Goal: Information Seeking & Learning: Learn about a topic

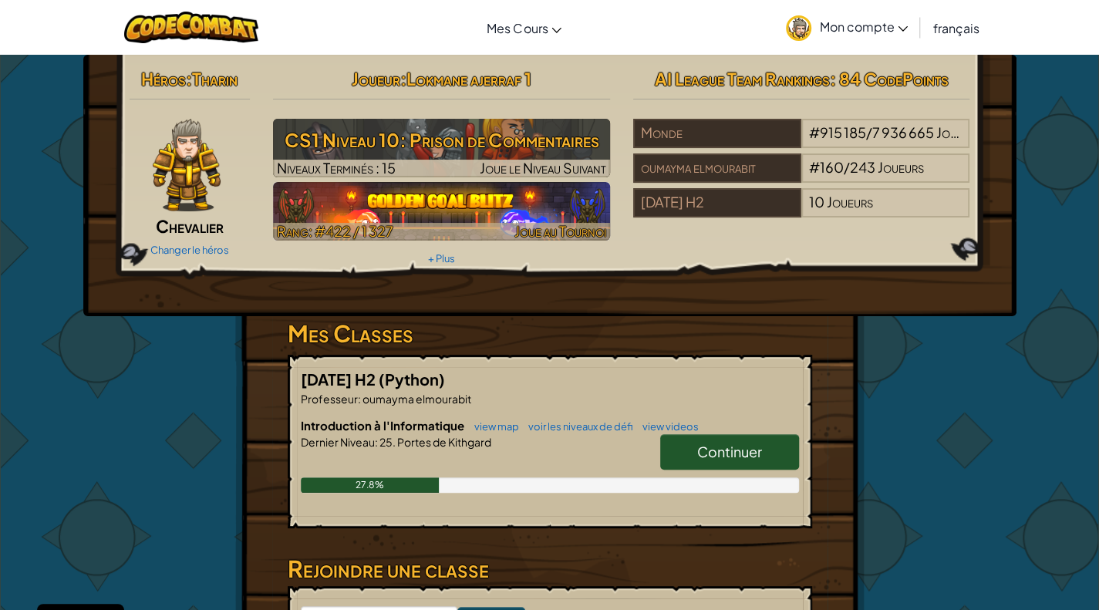
click at [281, 197] on img at bounding box center [441, 211] width 337 height 59
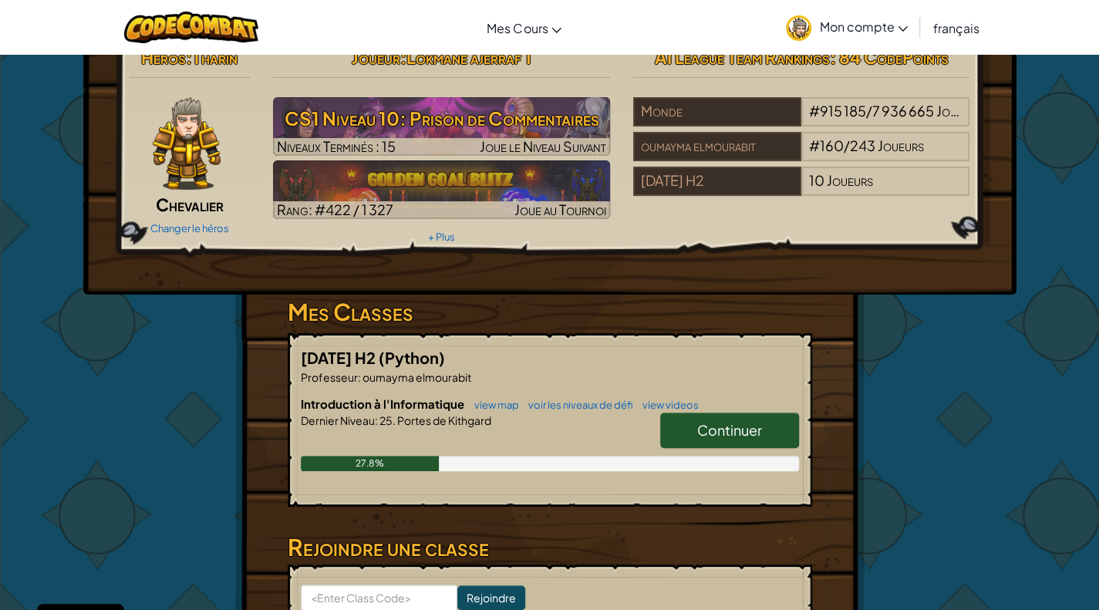
scroll to position [22, 0]
click at [708, 434] on span "Continuer" at bounding box center [729, 430] width 65 height 18
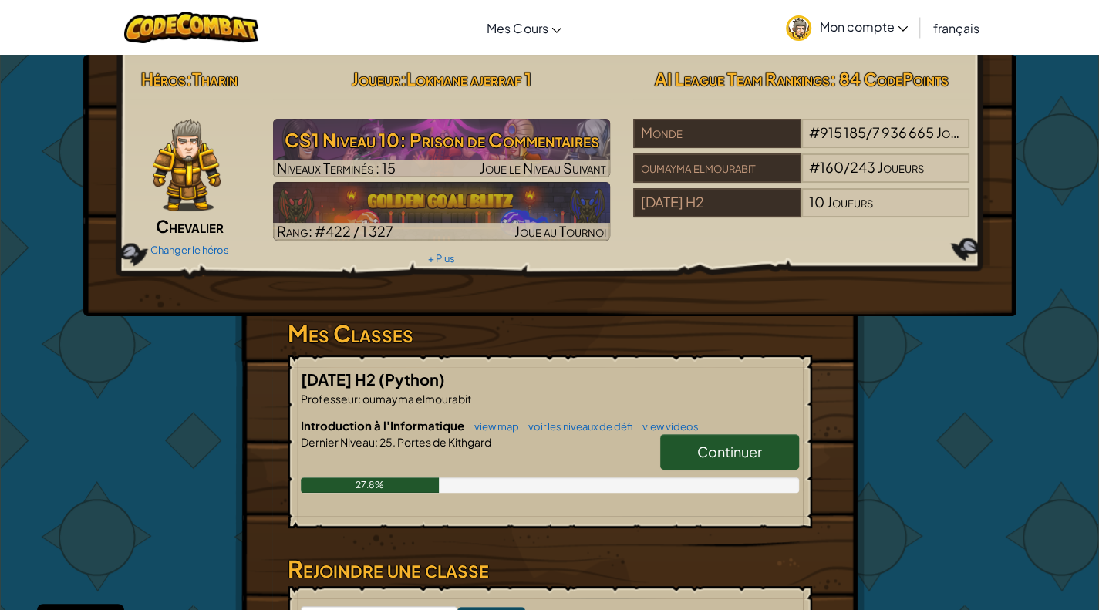
select select "fr"
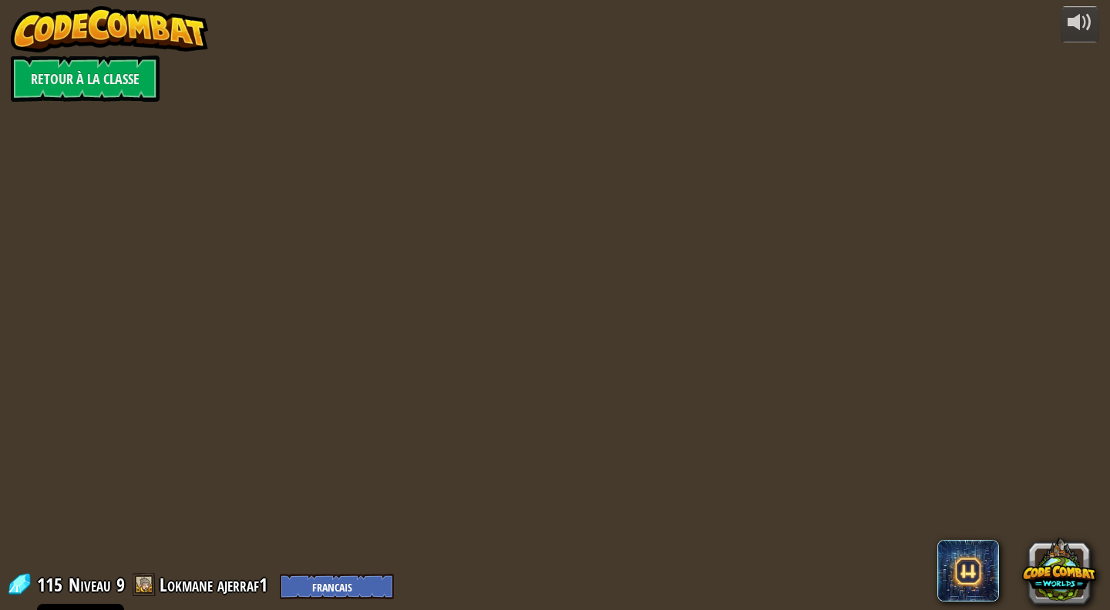
select select "fr"
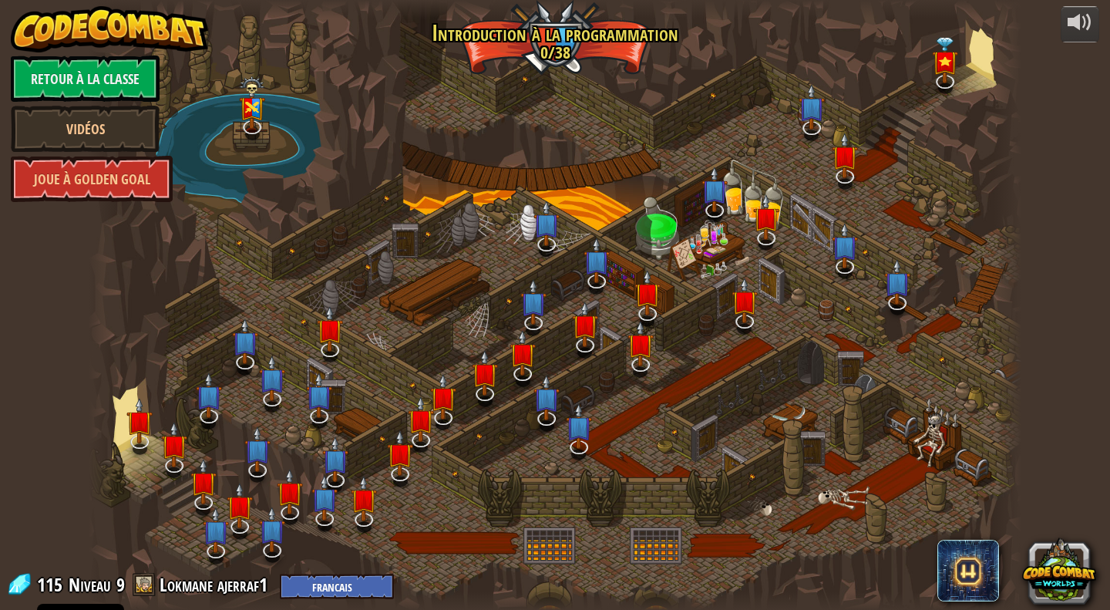
select select "fr"
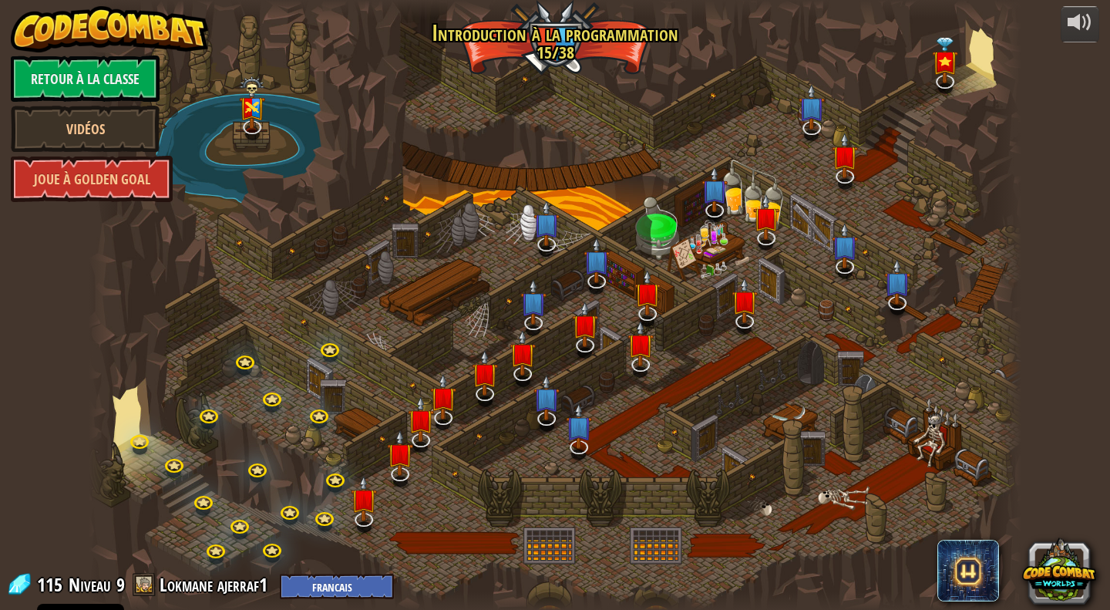
select select "fr"
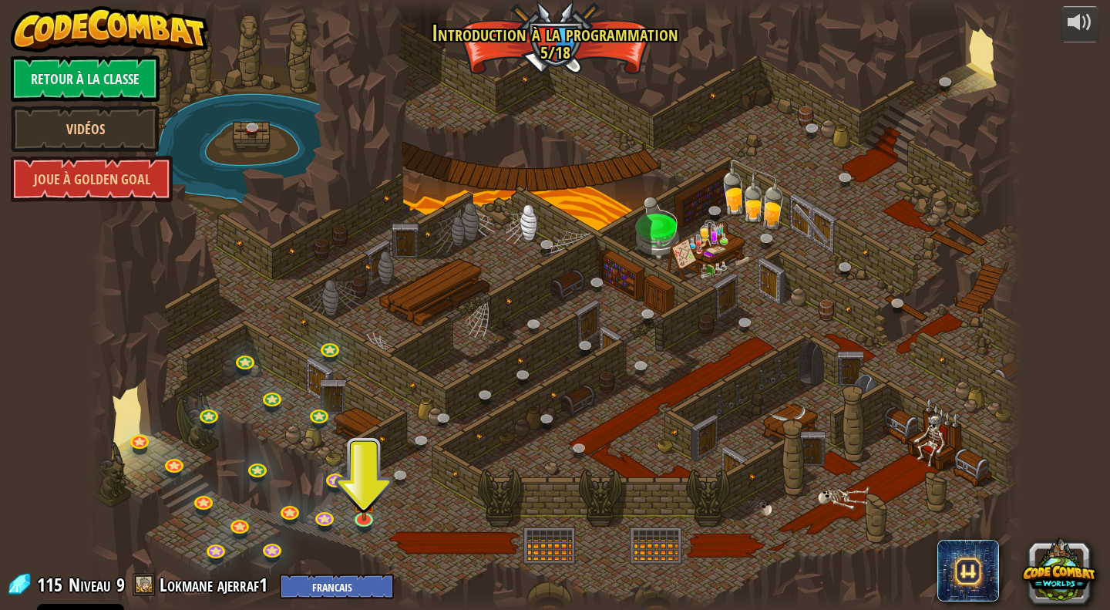
click at [370, 533] on div at bounding box center [555, 305] width 933 height 610
click at [366, 525] on link at bounding box center [364, 516] width 31 height 31
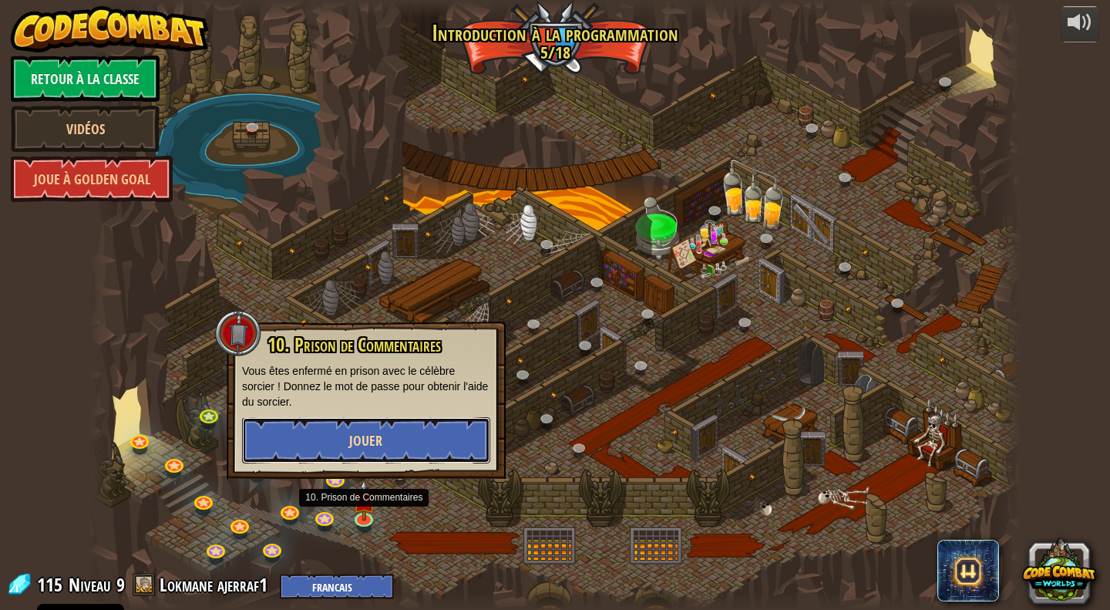
click at [372, 453] on button "Jouer" at bounding box center [366, 440] width 248 height 46
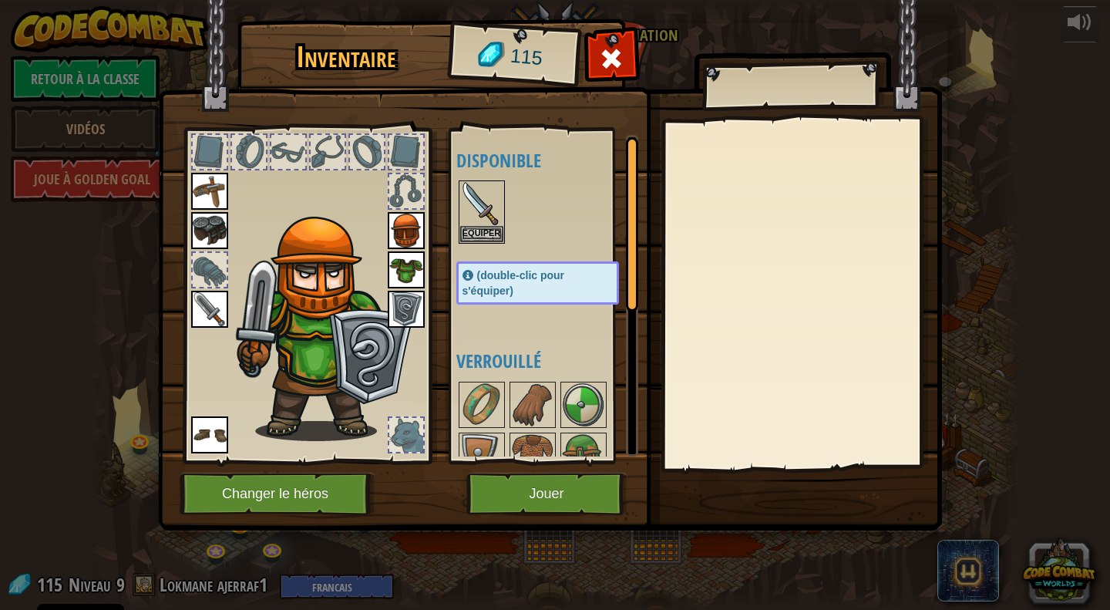
click at [407, 194] on div at bounding box center [406, 191] width 34 height 34
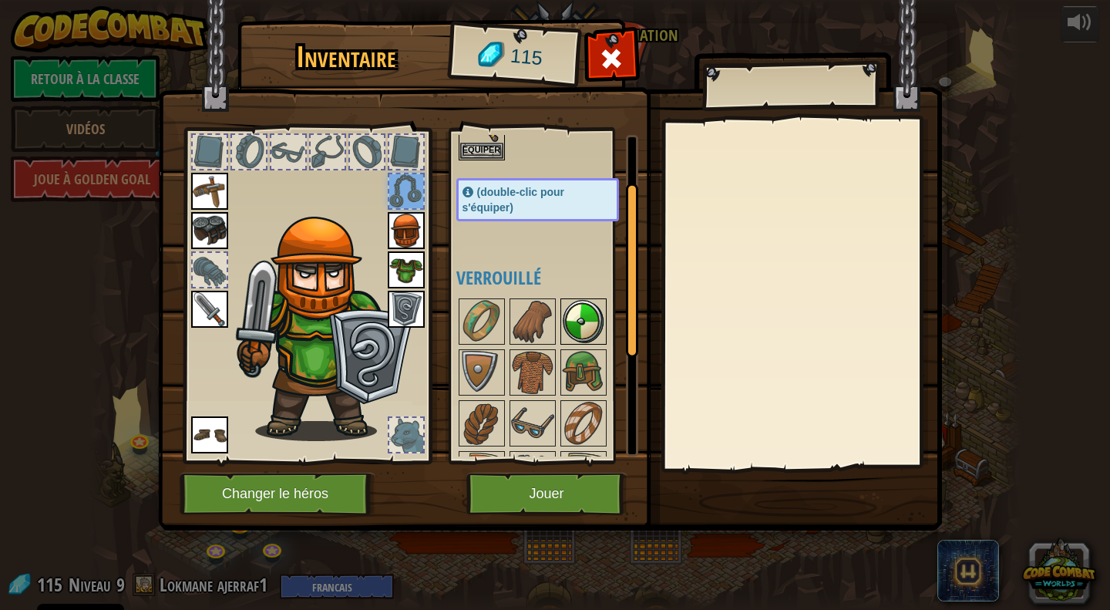
scroll to position [84, 0]
drag, startPoint x: 524, startPoint y: 377, endPoint x: 476, endPoint y: 413, distance: 59.5
click at [476, 413] on img at bounding box center [481, 422] width 43 height 43
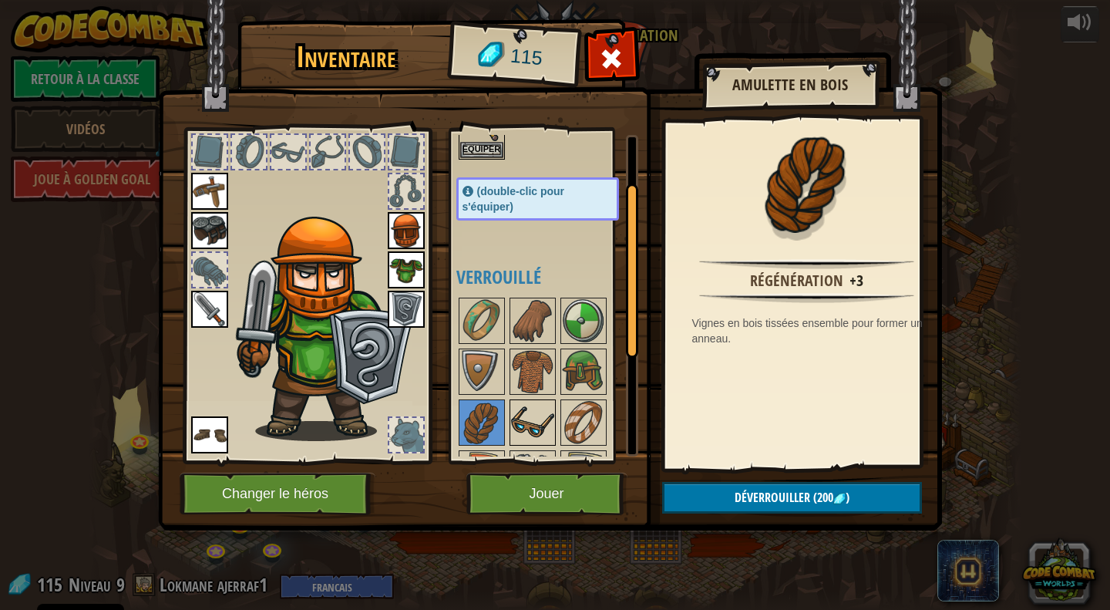
click at [531, 420] on img at bounding box center [532, 422] width 43 height 43
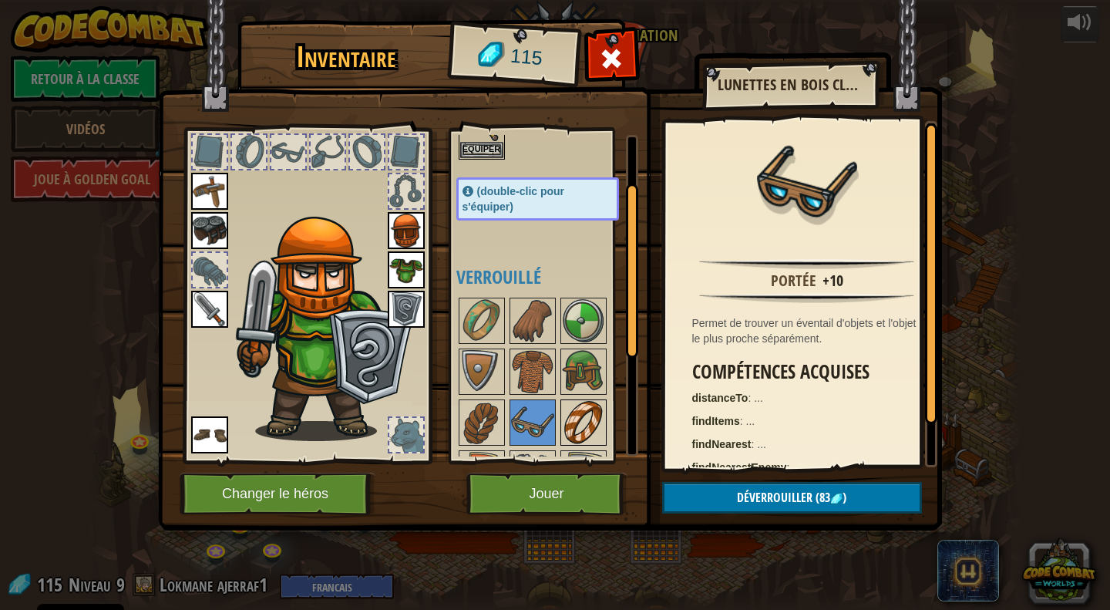
click at [563, 422] on img at bounding box center [583, 422] width 43 height 43
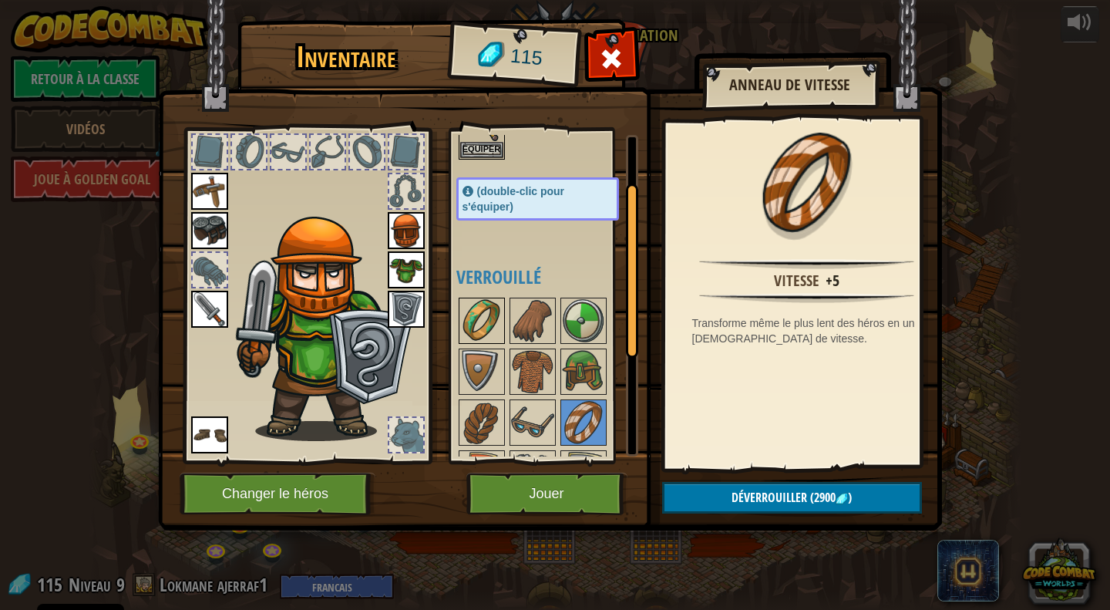
click at [466, 318] on img at bounding box center [481, 320] width 43 height 43
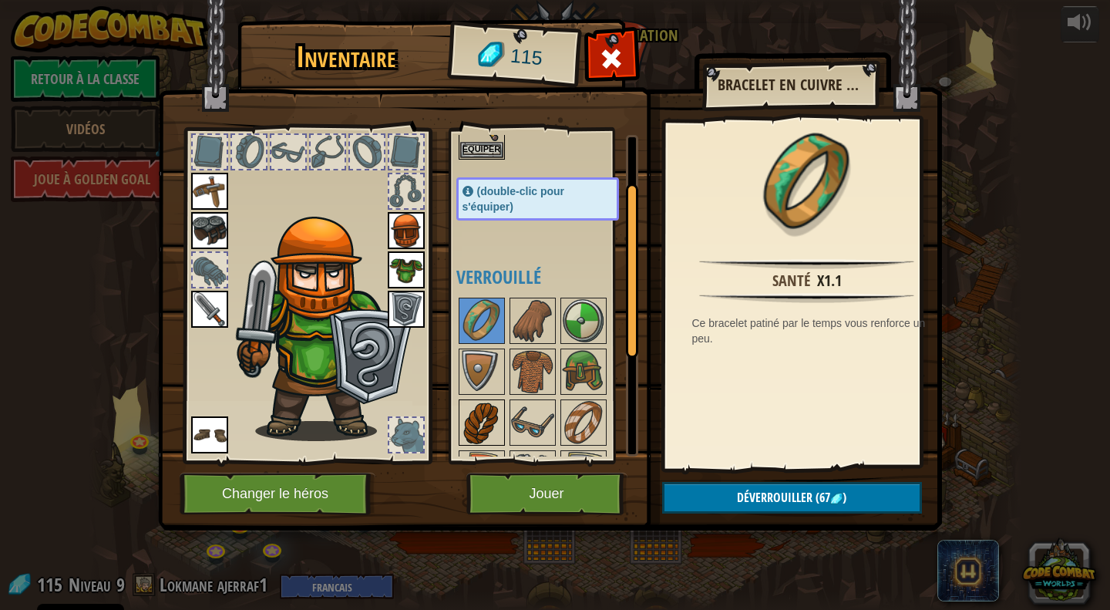
click at [484, 423] on img at bounding box center [481, 422] width 43 height 43
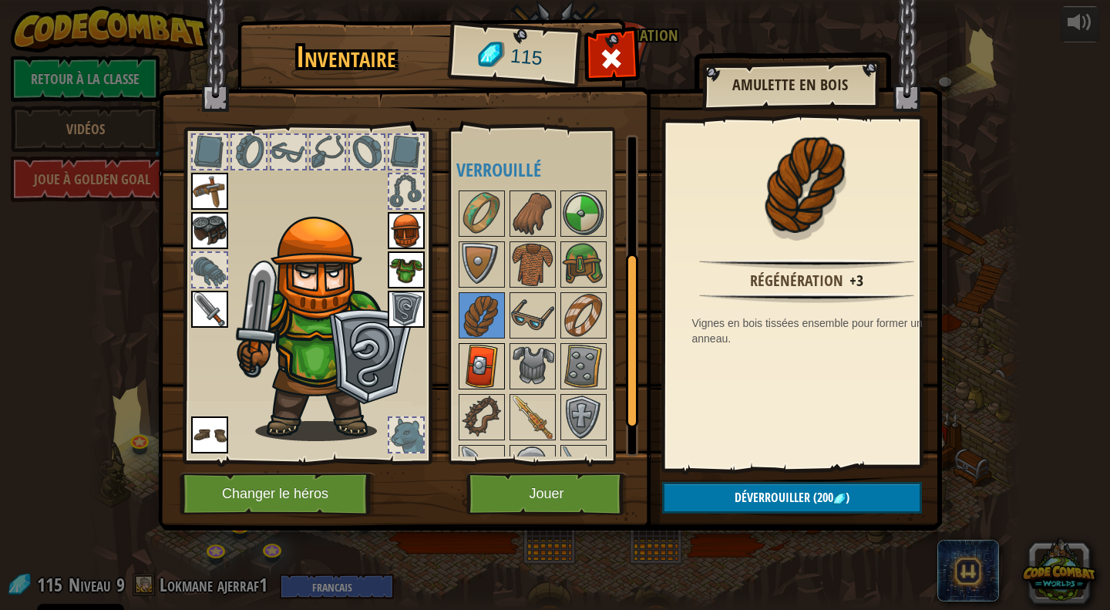
scroll to position [211, 0]
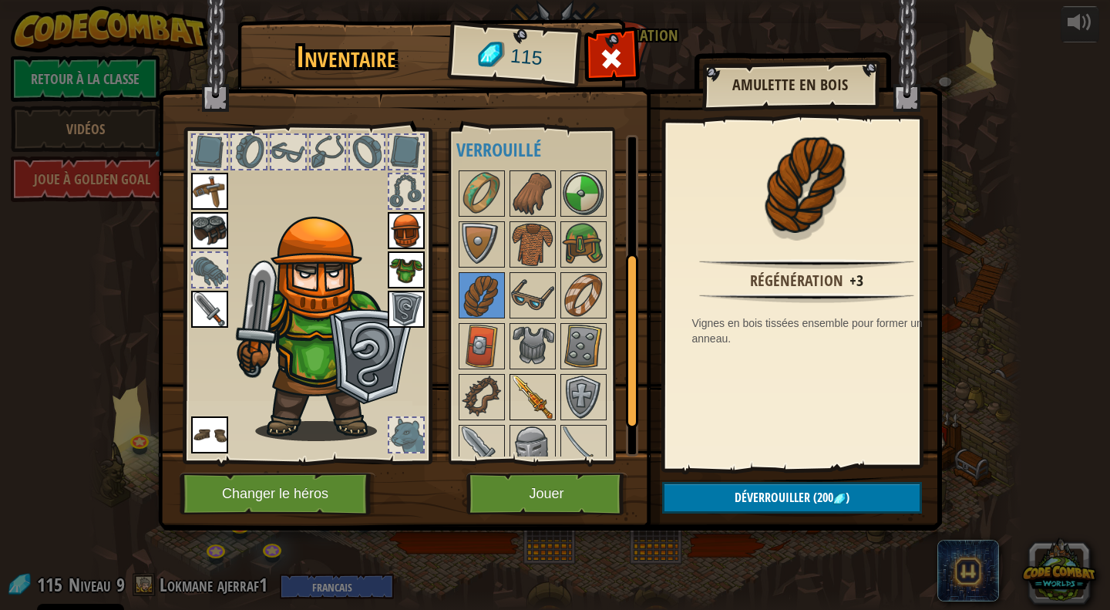
click at [520, 383] on img at bounding box center [532, 397] width 43 height 43
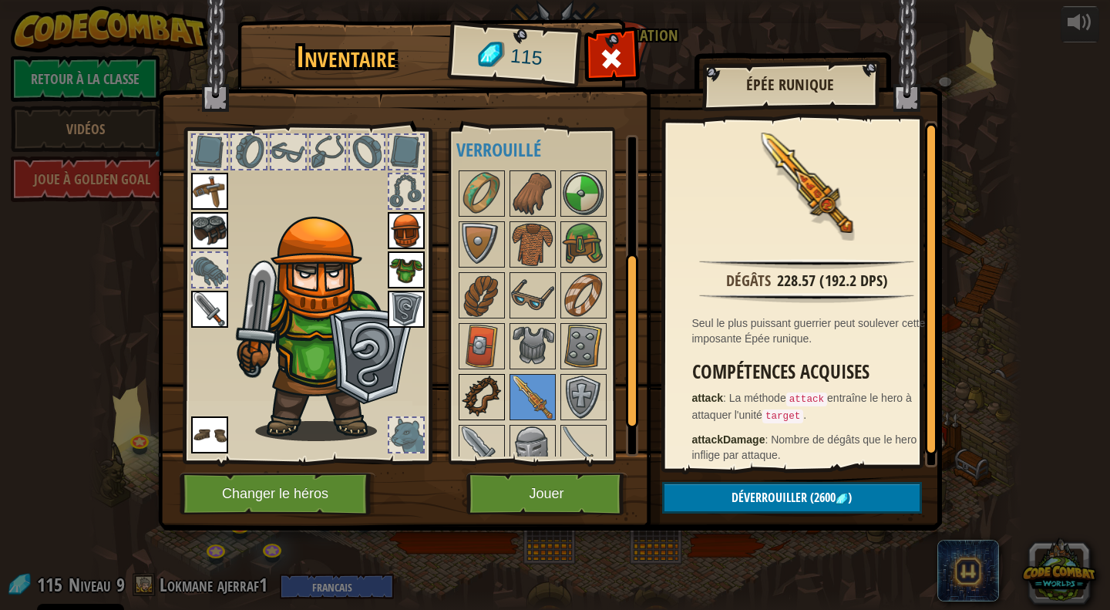
click at [491, 384] on img at bounding box center [481, 397] width 43 height 43
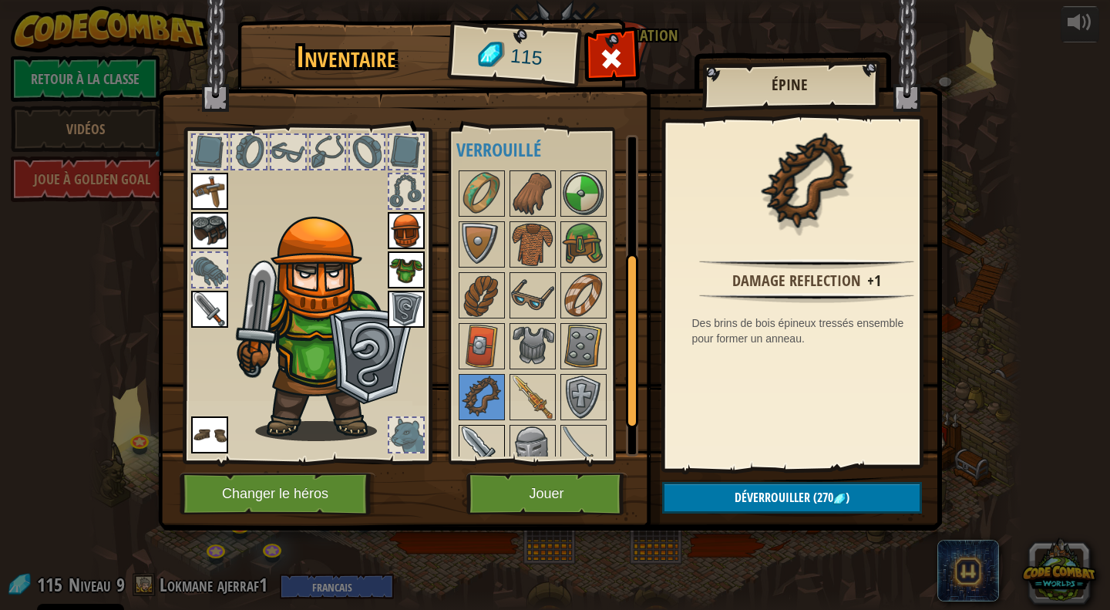
click at [489, 437] on img at bounding box center [481, 447] width 43 height 43
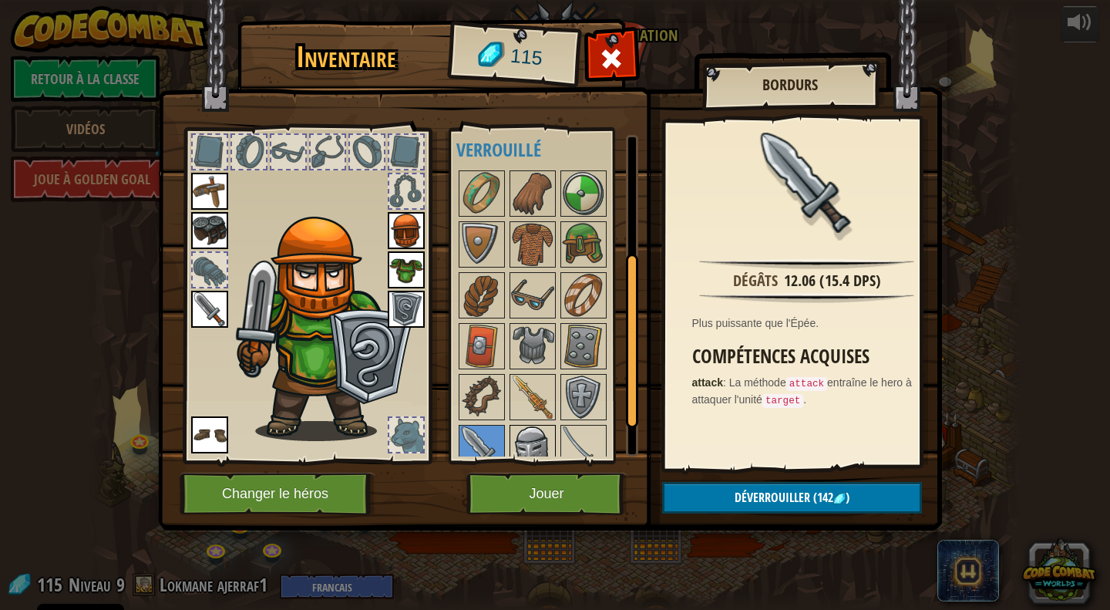
click at [520, 437] on img at bounding box center [532, 447] width 43 height 43
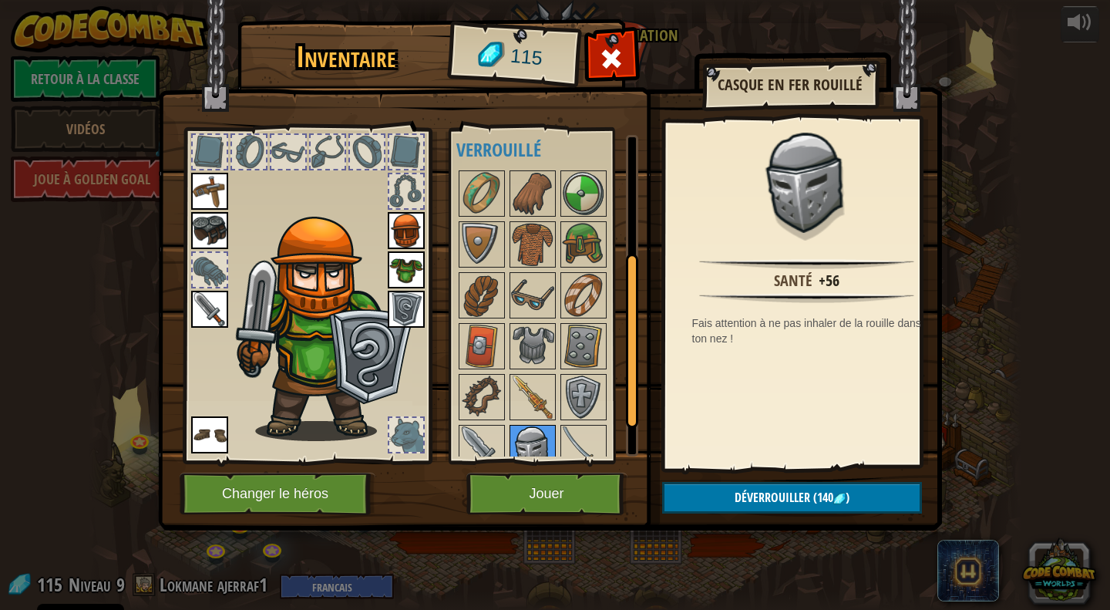
click at [541, 437] on img at bounding box center [532, 447] width 43 height 43
click at [575, 437] on img at bounding box center [583, 447] width 43 height 43
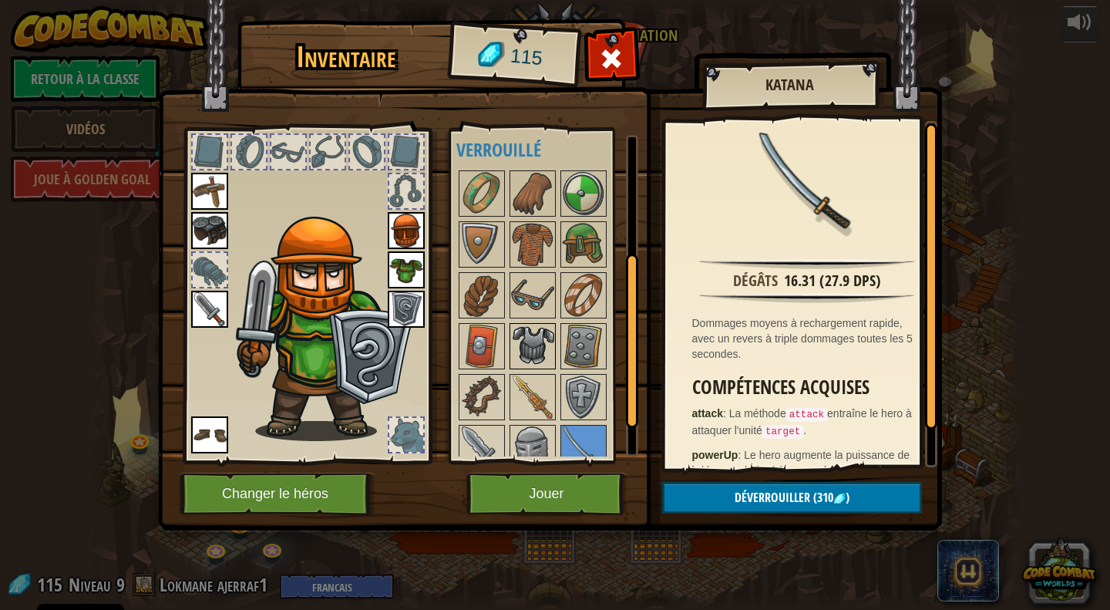
click at [542, 328] on img at bounding box center [532, 346] width 43 height 43
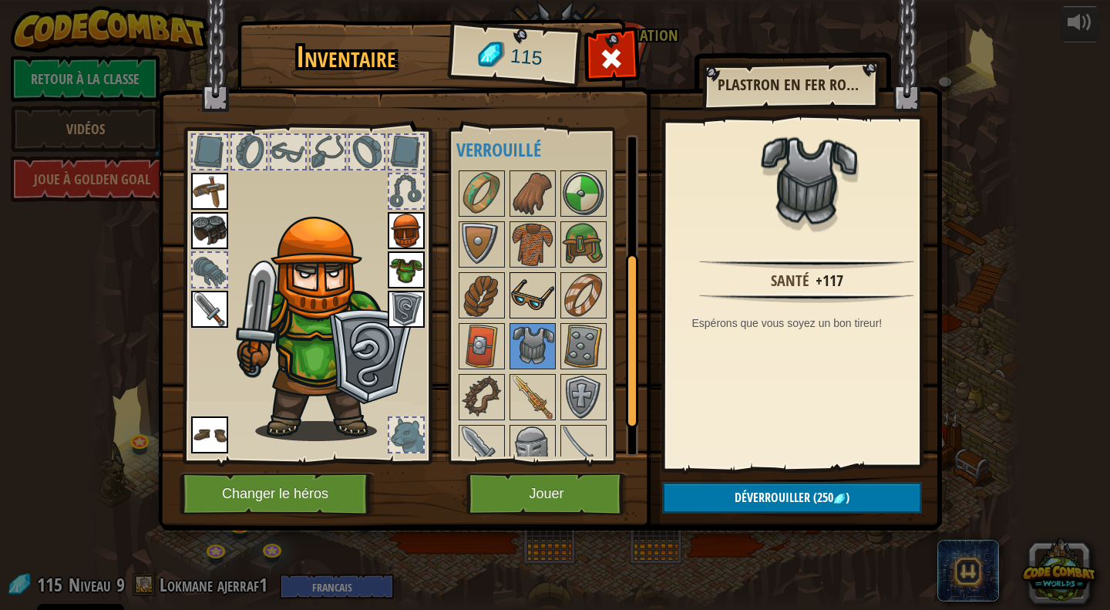
click at [537, 295] on img at bounding box center [532, 295] width 43 height 43
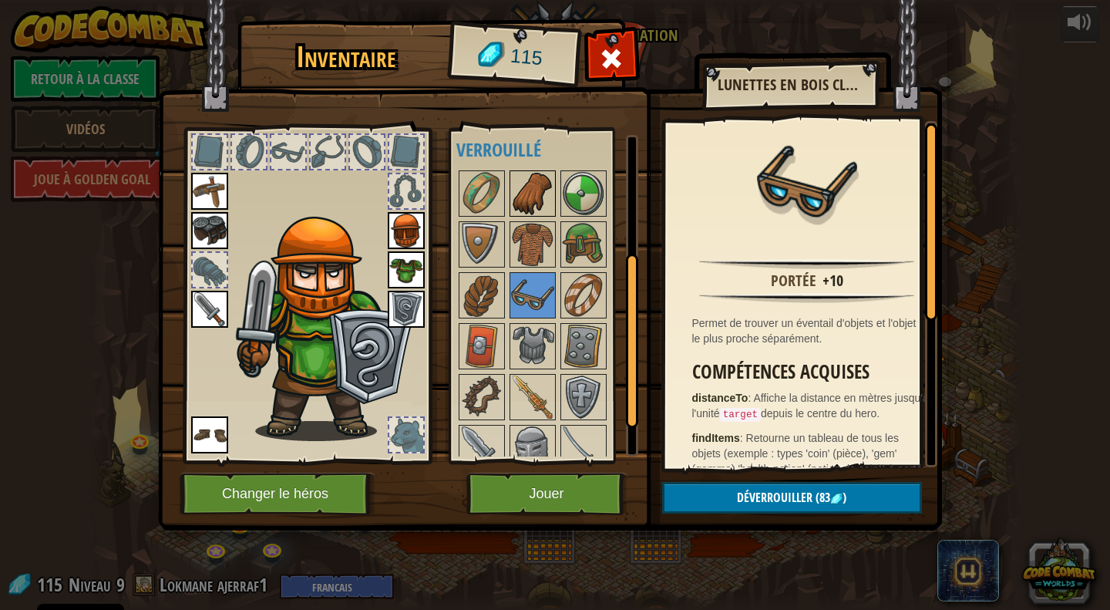
click at [538, 196] on img at bounding box center [532, 193] width 43 height 43
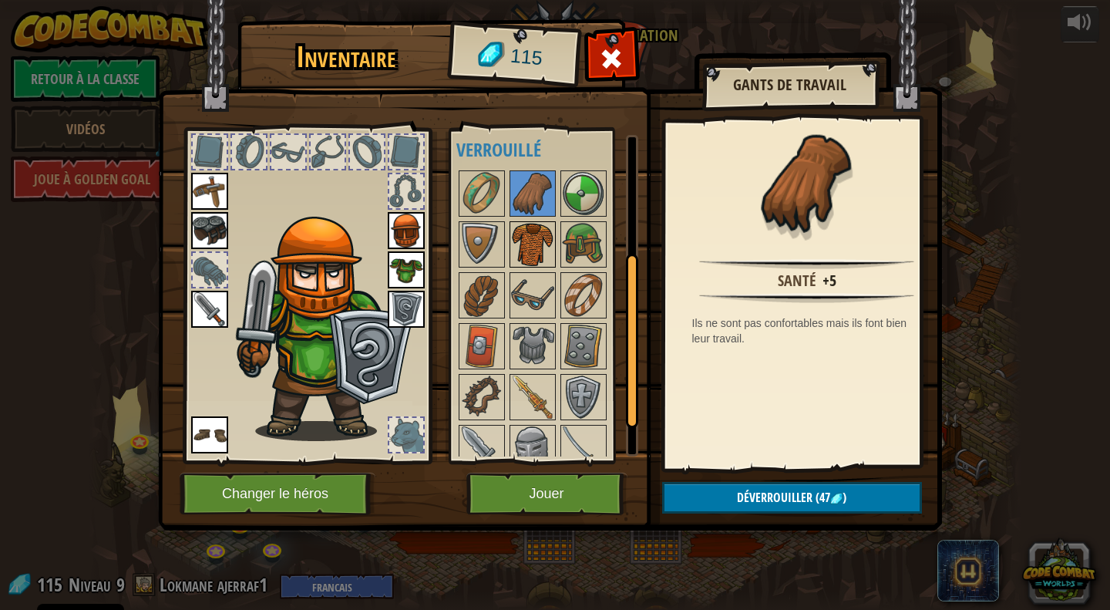
click at [538, 226] on img at bounding box center [532, 244] width 43 height 43
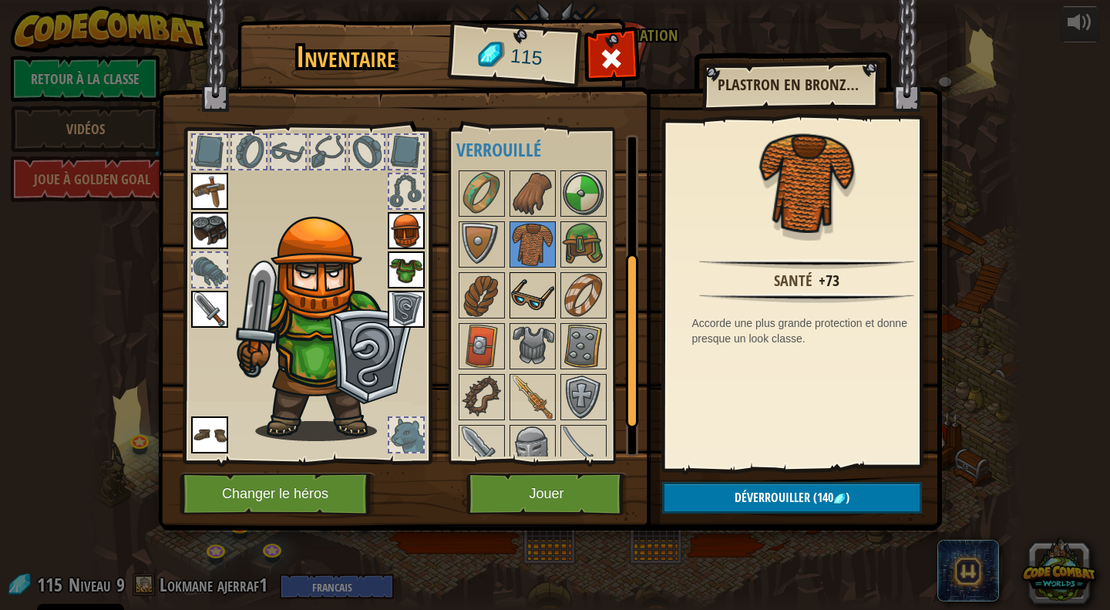
click at [529, 285] on img at bounding box center [532, 295] width 43 height 43
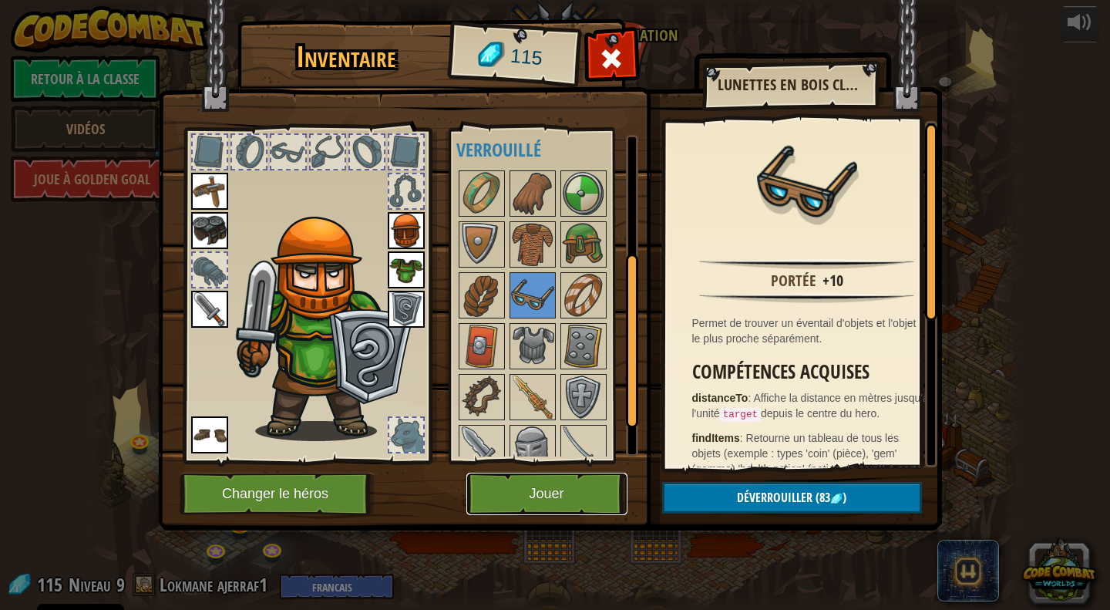
click at [561, 497] on button "Jouer" at bounding box center [547, 494] width 161 height 42
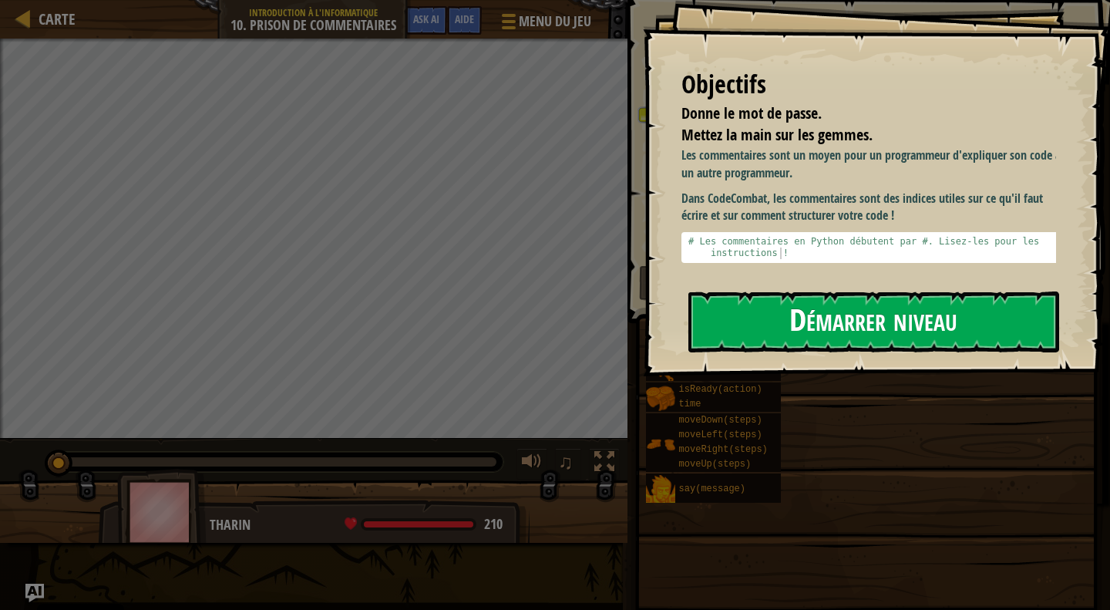
click at [796, 351] on button "Démarrer niveau" at bounding box center [874, 321] width 371 height 61
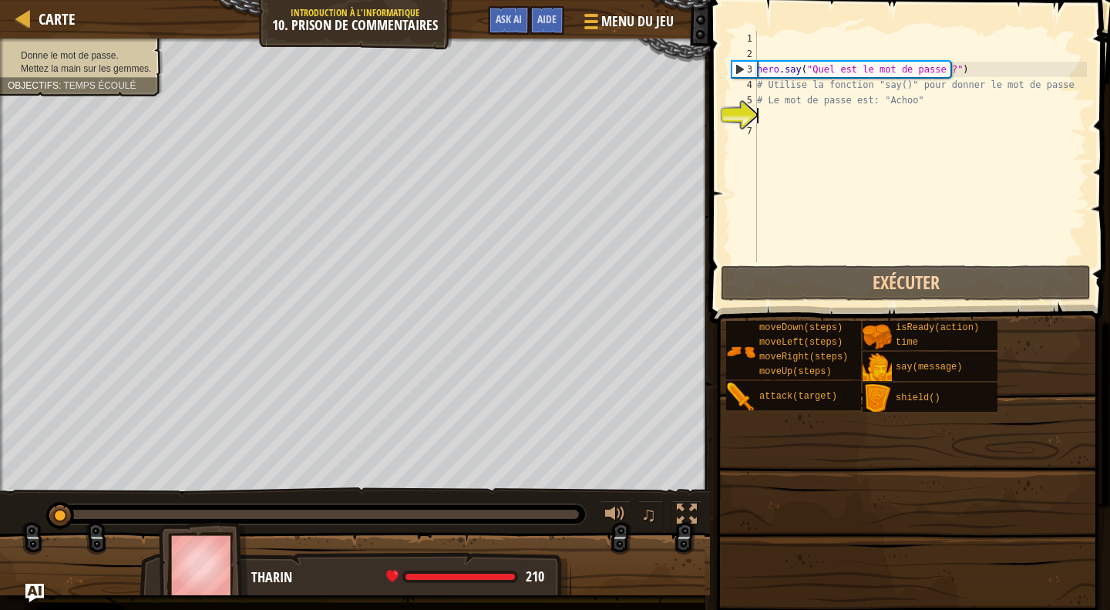
click at [732, 113] on div "6" at bounding box center [744, 115] width 25 height 15
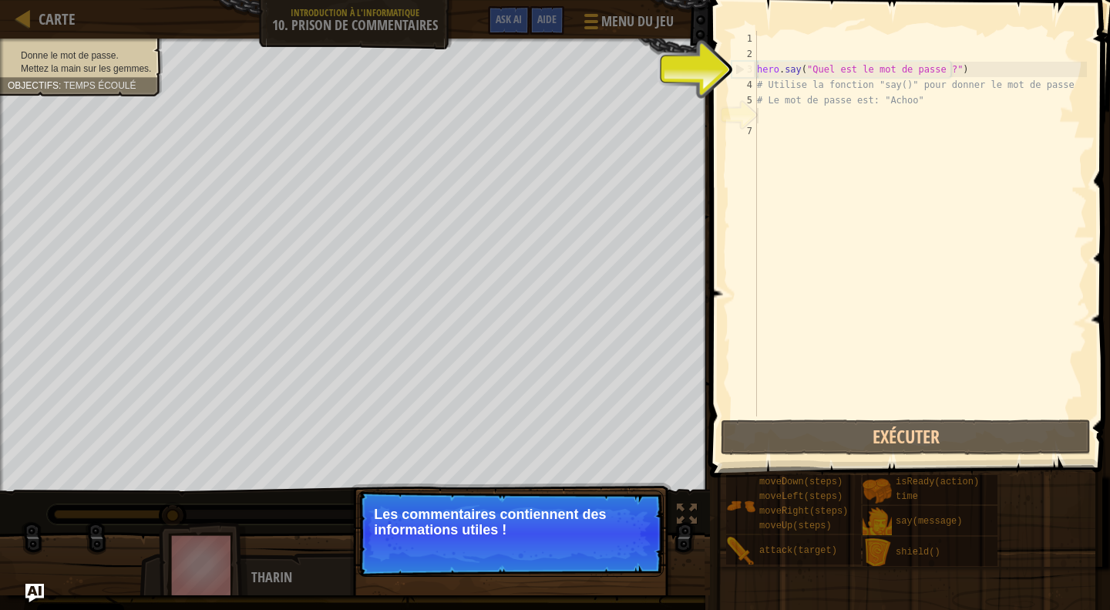
click at [768, 116] on div "hero . say ( "Quel est le mot de passe ?" ) # Utilise la fonction "say()" pour …" at bounding box center [920, 239] width 333 height 416
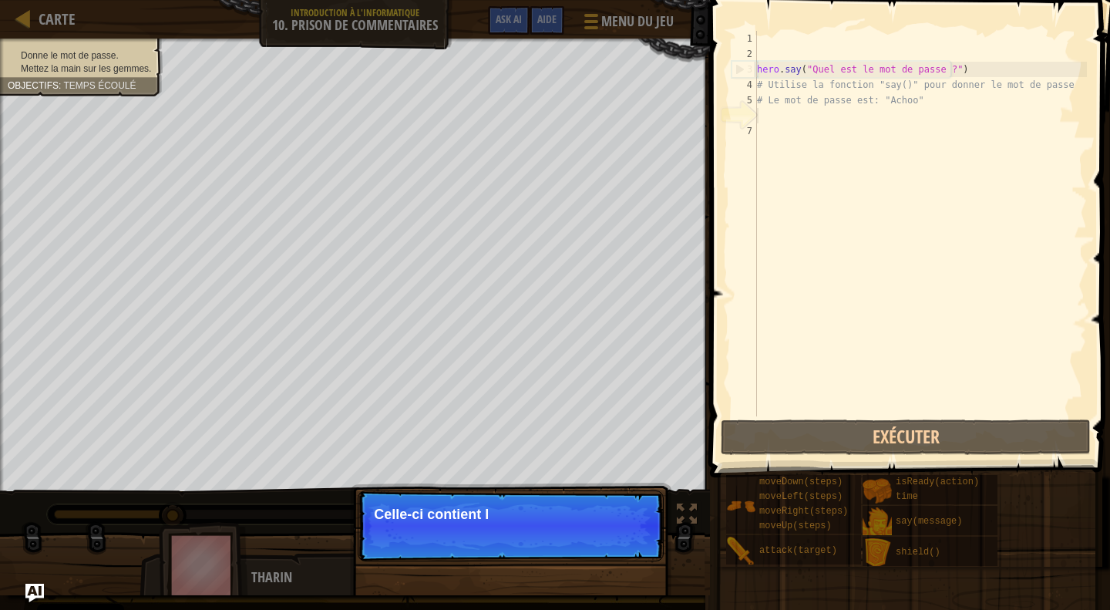
drag, startPoint x: 628, startPoint y: 550, endPoint x: 437, endPoint y: 541, distance: 190.7
click at [523, 564] on div "Passer (esc) Continuer Celle-ci contient l" at bounding box center [511, 604] width 322 height 228
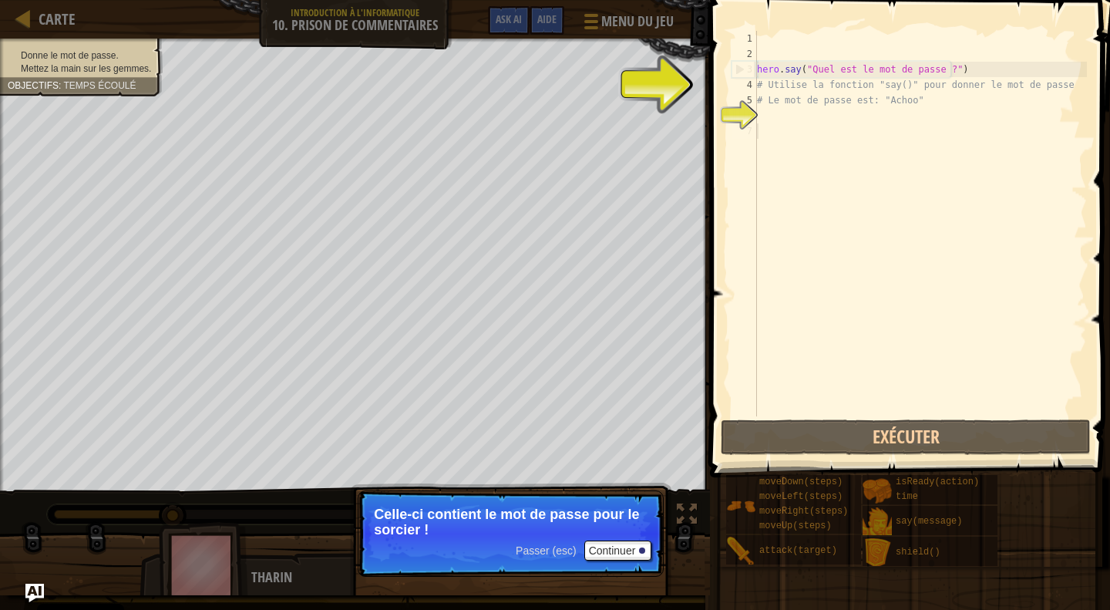
click at [851, 190] on div "hero . say ( "Quel est le mot de passe ?" ) # Utilise la fonction "say()" pour …" at bounding box center [920, 239] width 333 height 416
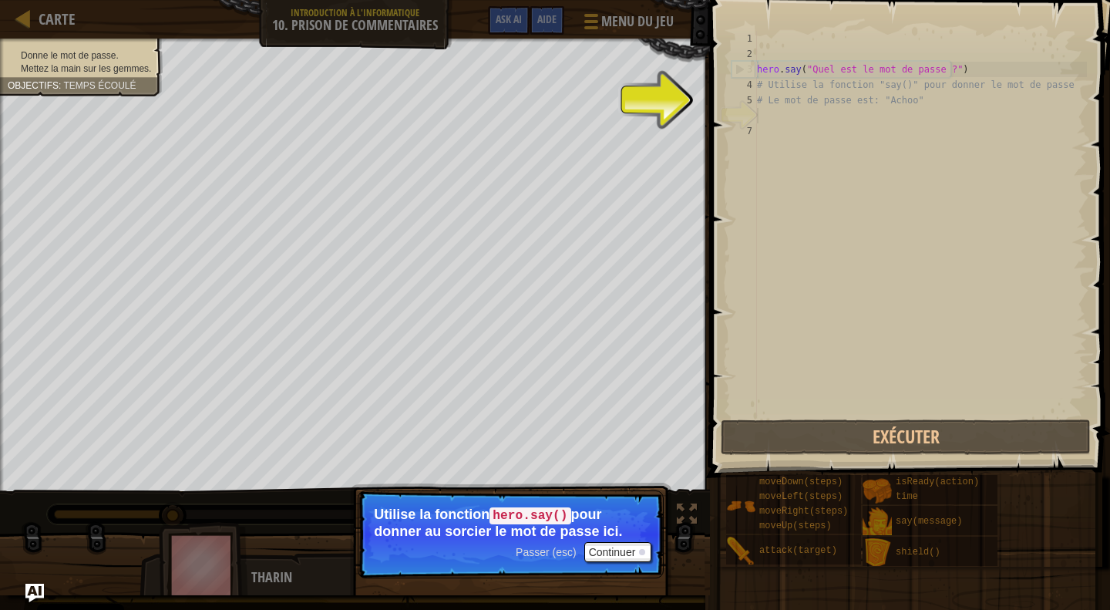
click at [780, 116] on div "hero . say ( "Quel est le mot de passe ?" ) # Utilise la fonction "say()" pour …" at bounding box center [920, 239] width 333 height 416
click at [777, 116] on div "hero . say ( "Quel est le mot de passe ?" ) # Utilise la fonction "say()" pour …" at bounding box center [920, 239] width 333 height 416
click at [613, 539] on p "Passer (esc) Continuer Utilise la fonction hero.say() pour donner au sorcier le…" at bounding box center [511, 534] width 306 height 88
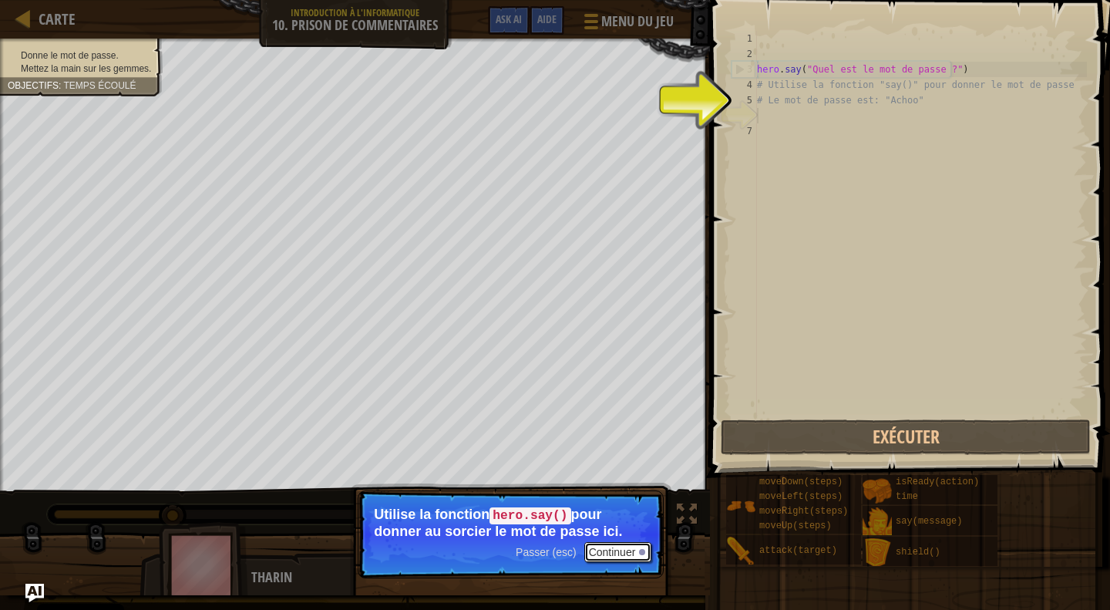
click at [614, 551] on button "Continuer" at bounding box center [618, 552] width 68 height 20
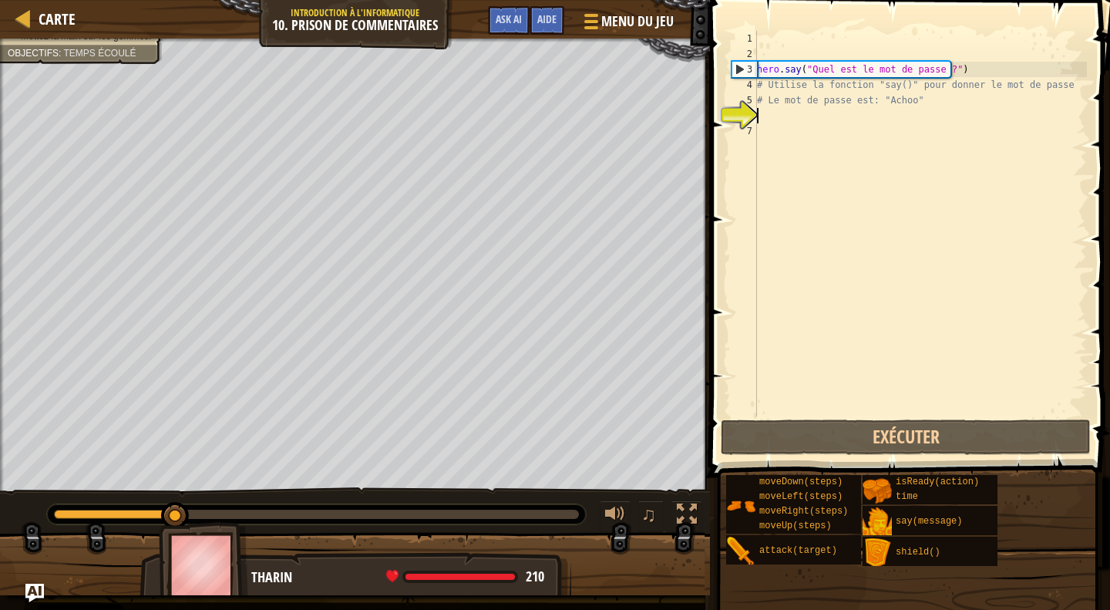
scroll to position [7, 0]
type textarea "h"
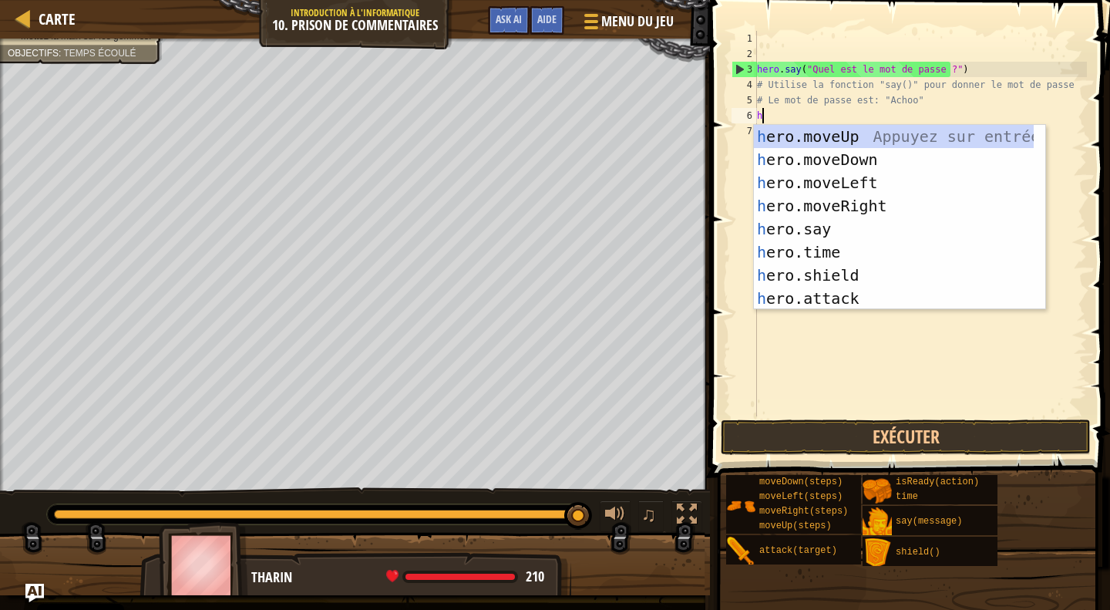
click at [887, 337] on div "hero . say ( "Quel est le mot de passe ?" ) # Utilise la fonction "say()" pour …" at bounding box center [920, 239] width 333 height 416
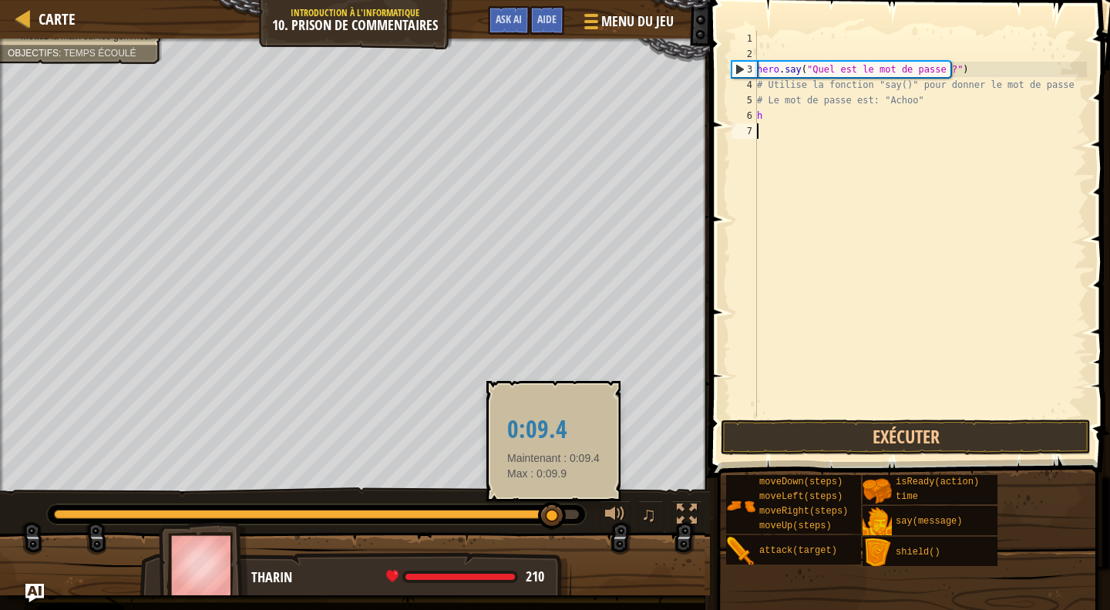
drag, startPoint x: 578, startPoint y: 517, endPoint x: 440, endPoint y: 516, distance: 138.0
click at [538, 517] on div at bounding box center [552, 516] width 28 height 28
